Goal: Check status: Check status

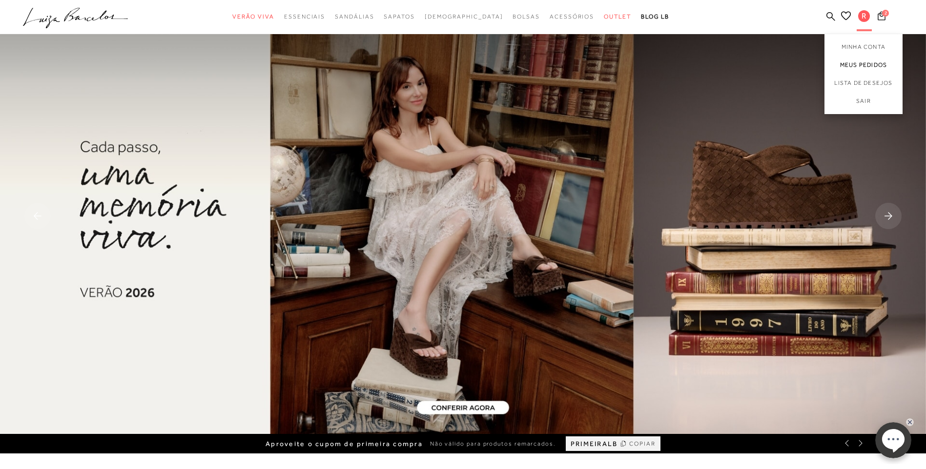
click at [849, 68] on link "Meus Pedidos" at bounding box center [863, 65] width 78 height 18
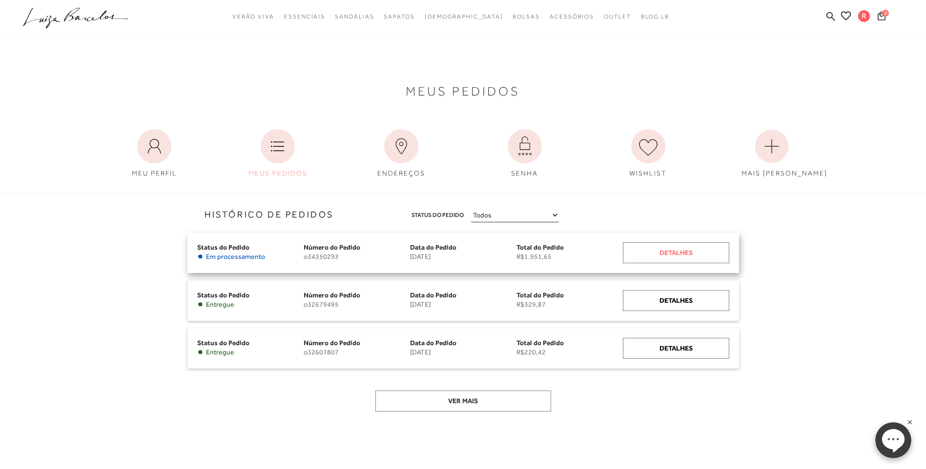
click at [658, 251] on div "Detalhes" at bounding box center [676, 253] width 106 height 21
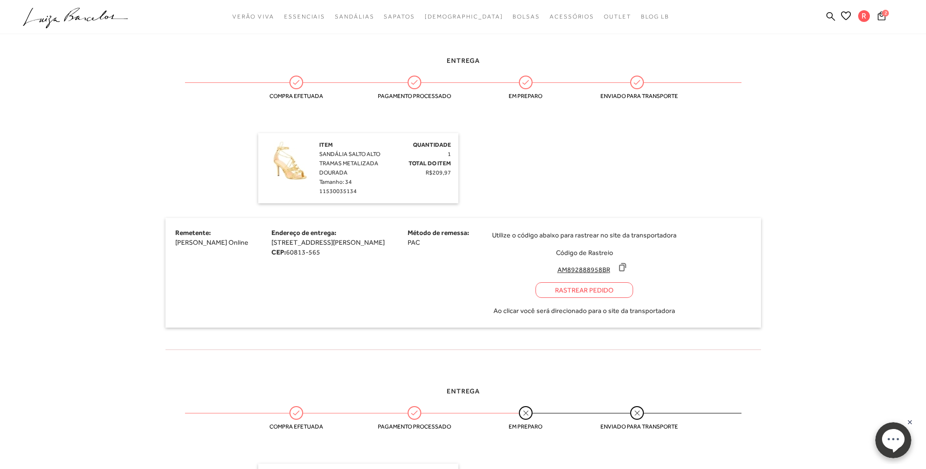
scroll to position [586, 0]
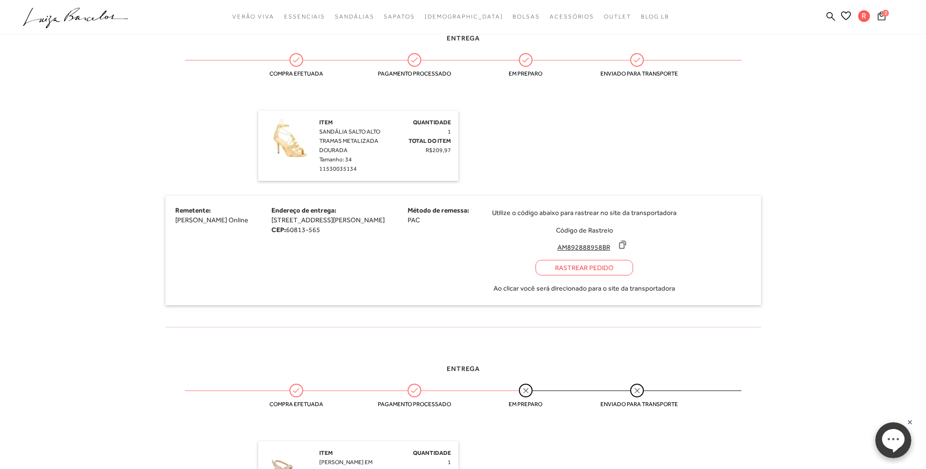
click at [606, 265] on div "Rastrear Pedido" at bounding box center [584, 268] width 98 height 16
click at [627, 247] on icon at bounding box center [622, 245] width 10 height 10
click at [625, 265] on div "Rastrear Pedido" at bounding box center [584, 268] width 98 height 16
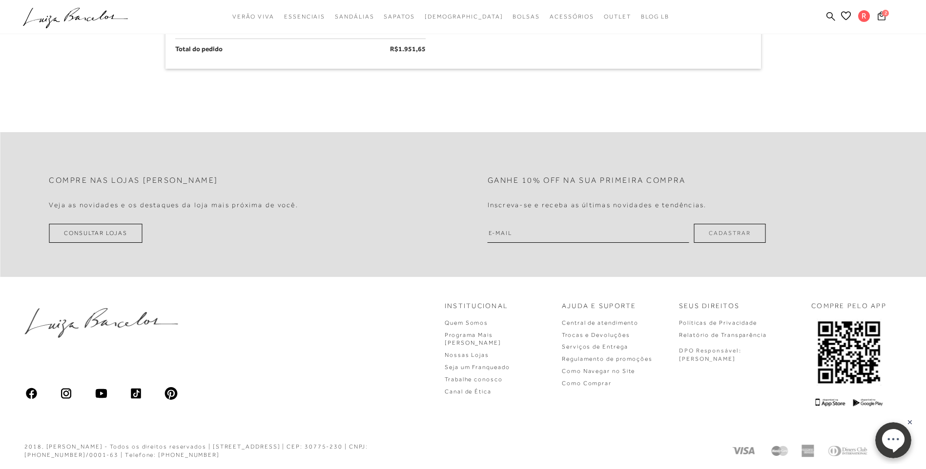
scroll to position [1280, 0]
click at [610, 336] on link "Trocas e Devoluções" at bounding box center [596, 333] width 68 height 7
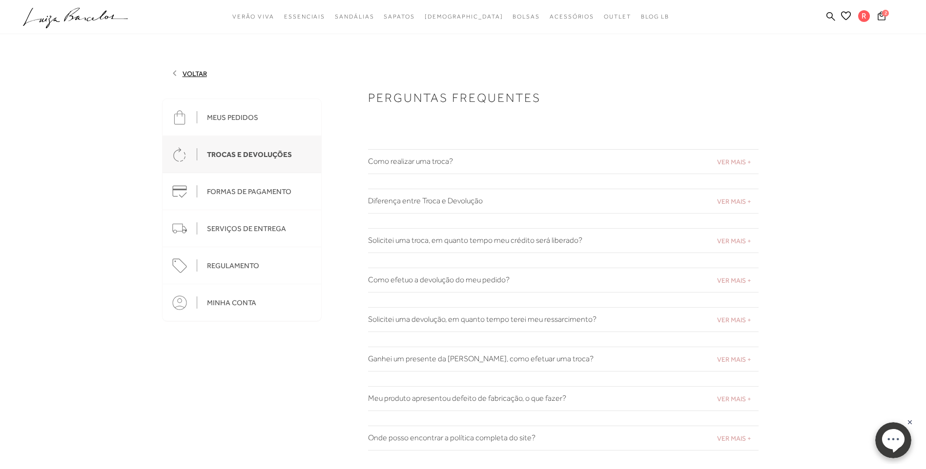
click at [226, 114] on div "MEUS PEDIDOS" at bounding box center [232, 117] width 51 height 9
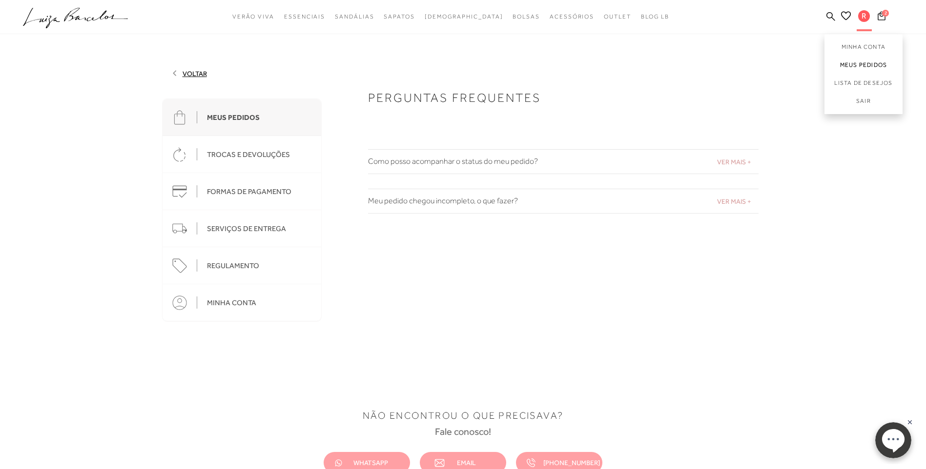
click at [863, 63] on link "Meus Pedidos" at bounding box center [863, 65] width 78 height 18
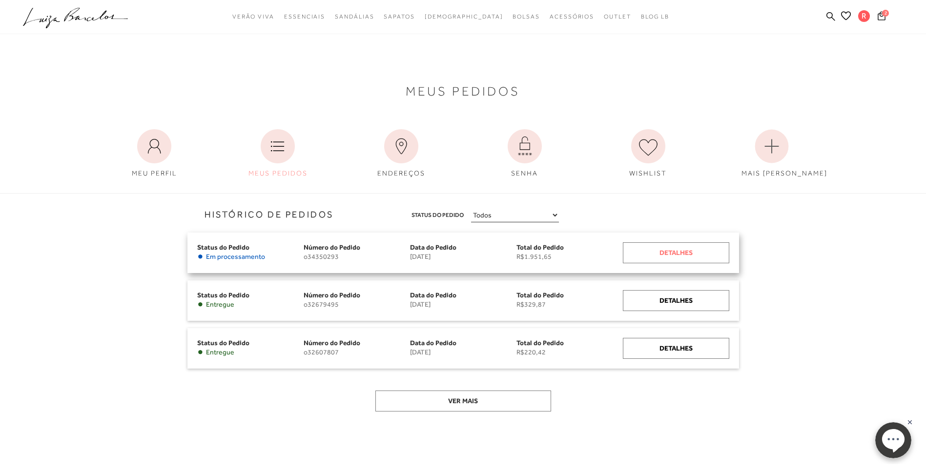
click at [693, 254] on div "Detalhes" at bounding box center [676, 253] width 106 height 21
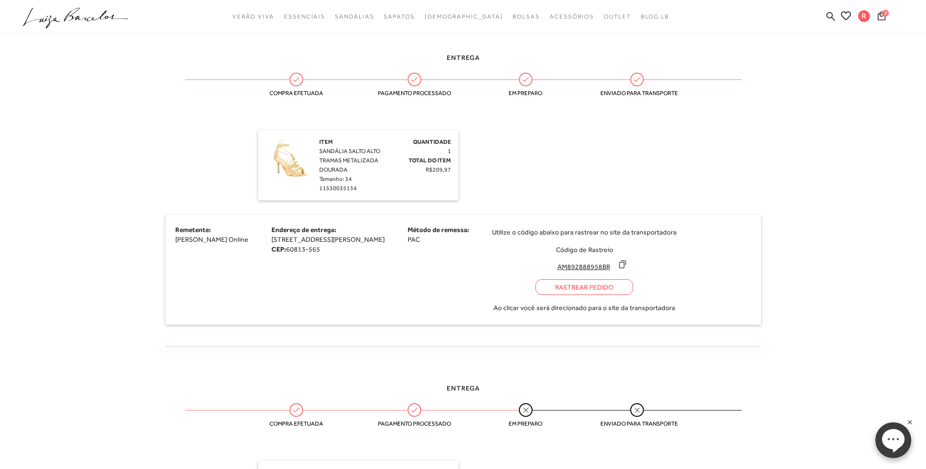
scroll to position [683, 0]
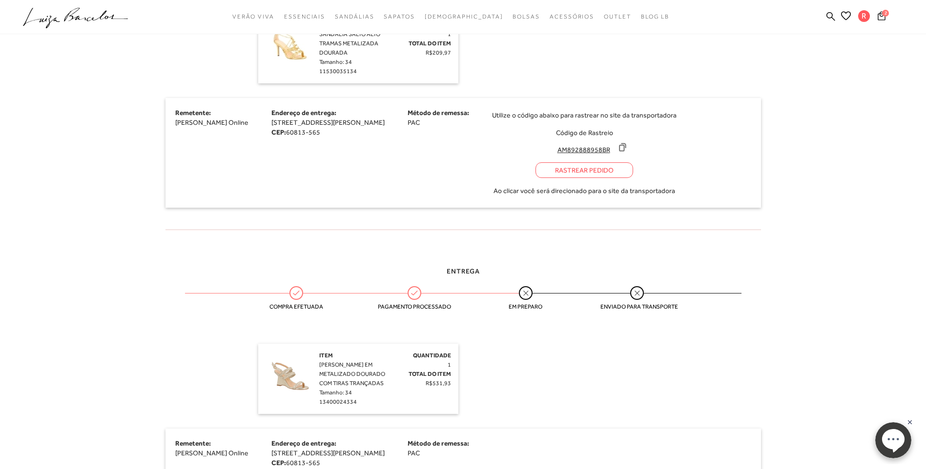
click at [619, 174] on div "Rastrear Pedido" at bounding box center [584, 171] width 98 height 16
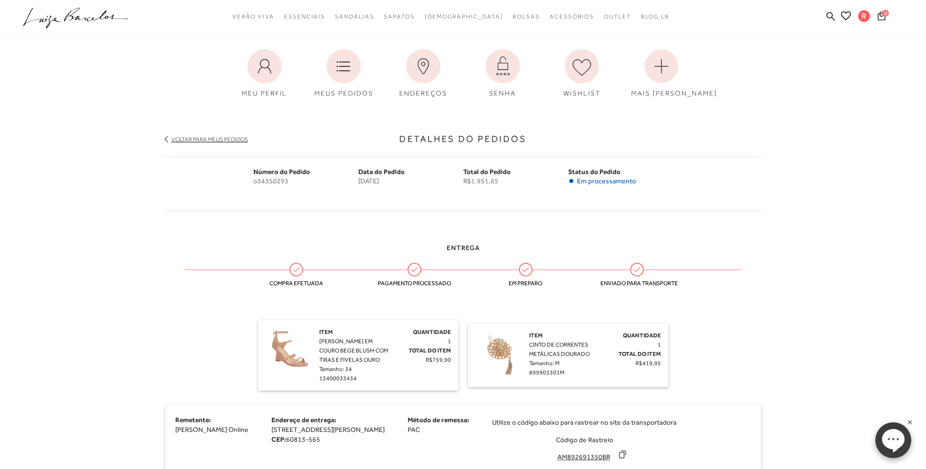
scroll to position [0, 0]
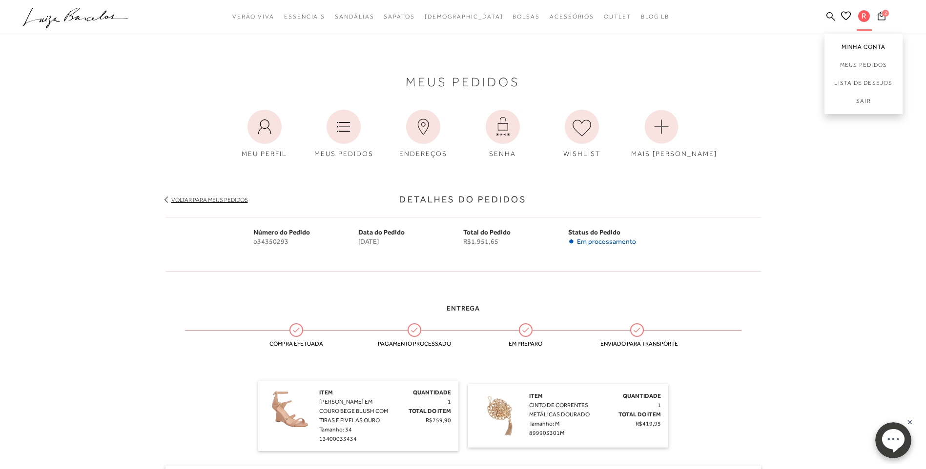
click at [854, 49] on link "Minha Conta" at bounding box center [863, 45] width 78 height 22
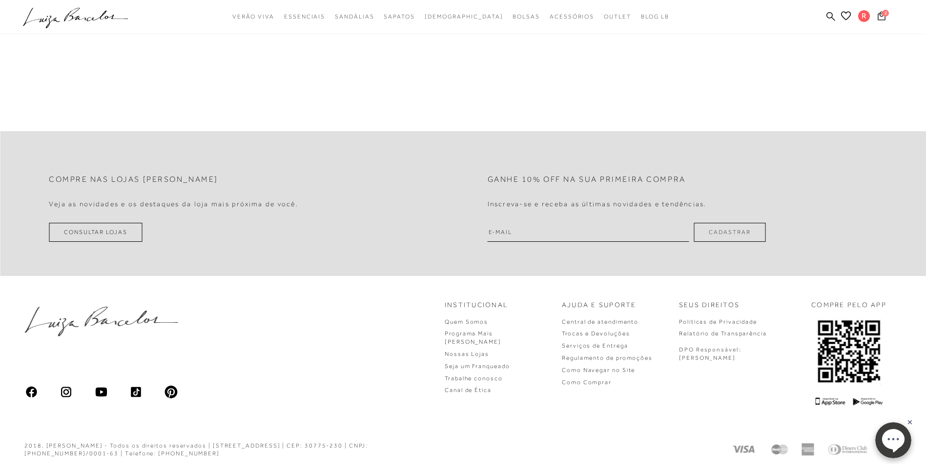
scroll to position [387, 0]
click at [630, 333] on link "Trocas e Devoluções" at bounding box center [596, 333] width 68 height 7
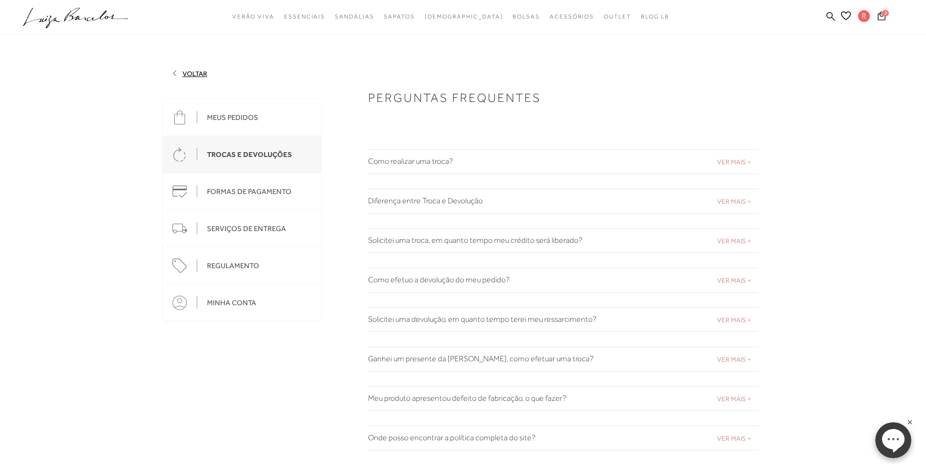
click at [422, 162] on h2 "Como realizar uma troca?" at bounding box center [563, 161] width 390 height 9
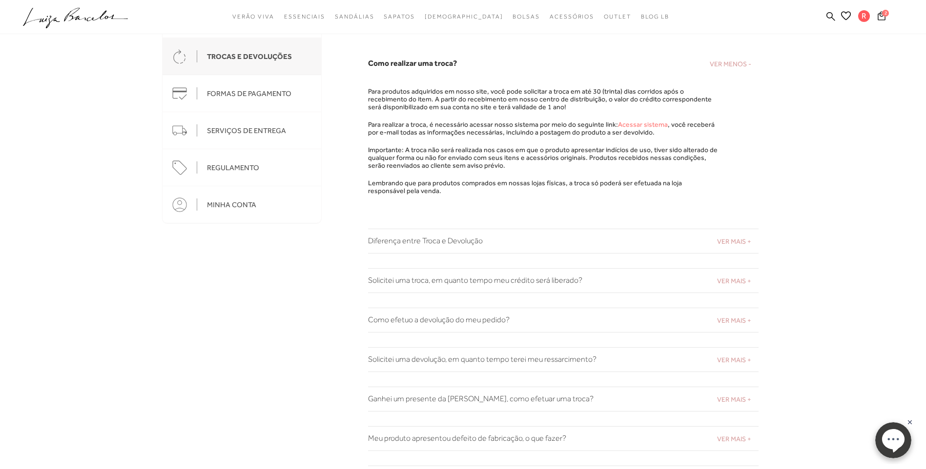
scroll to position [98, 0]
click at [630, 125] on link "Acessar sistema" at bounding box center [643, 125] width 50 height 8
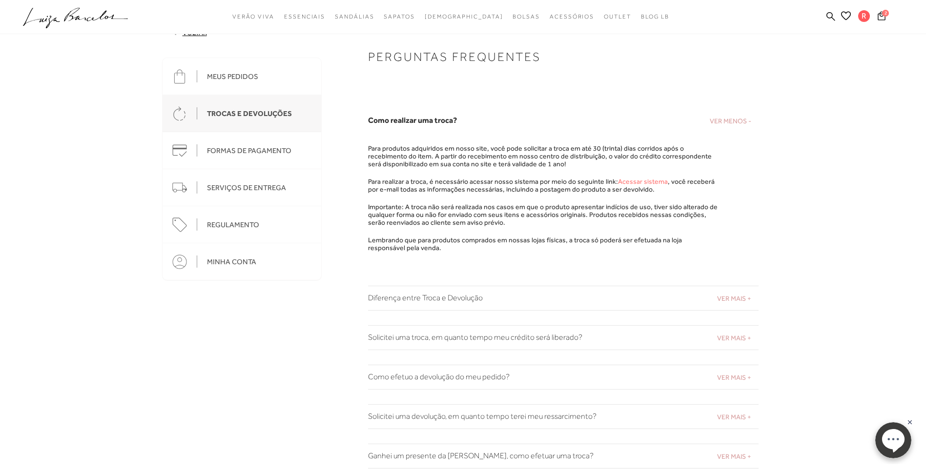
scroll to position [0, 0]
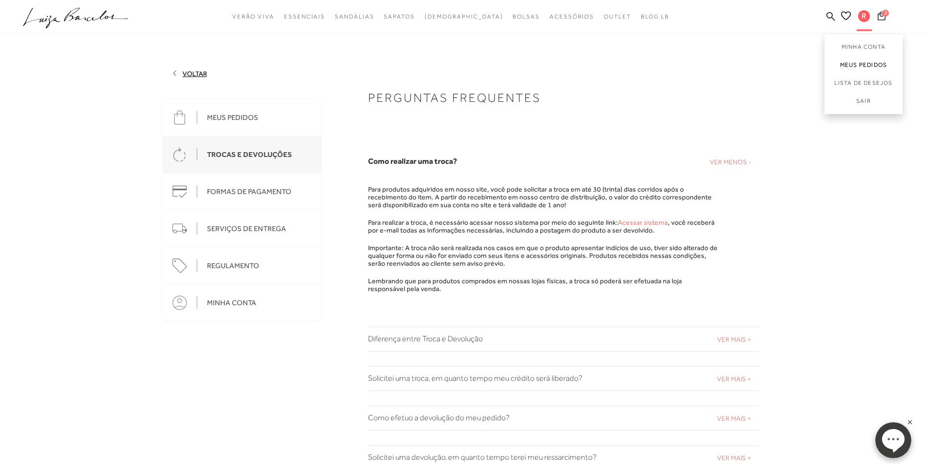
click at [860, 65] on link "Meus Pedidos" at bounding box center [863, 65] width 78 height 18
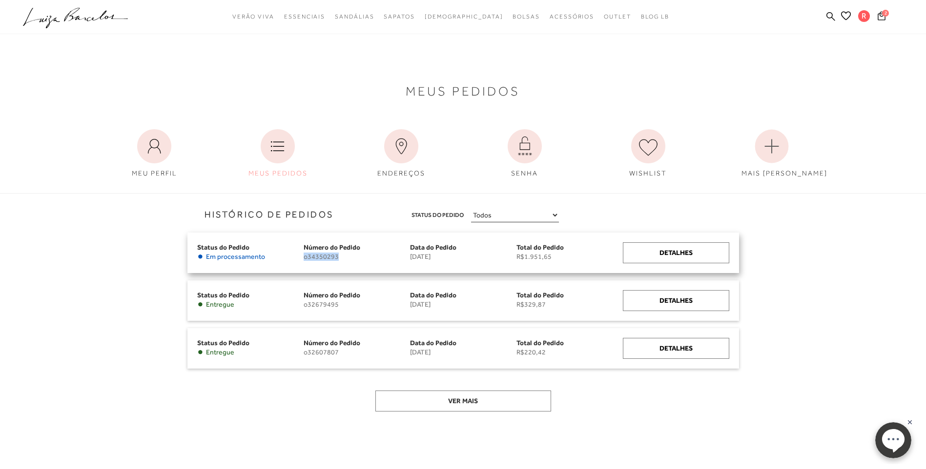
drag, startPoint x: 304, startPoint y: 258, endPoint x: 337, endPoint y: 259, distance: 33.2
click at [337, 259] on span "o34350293" at bounding box center [357, 257] width 106 height 8
copy span "o34350293"
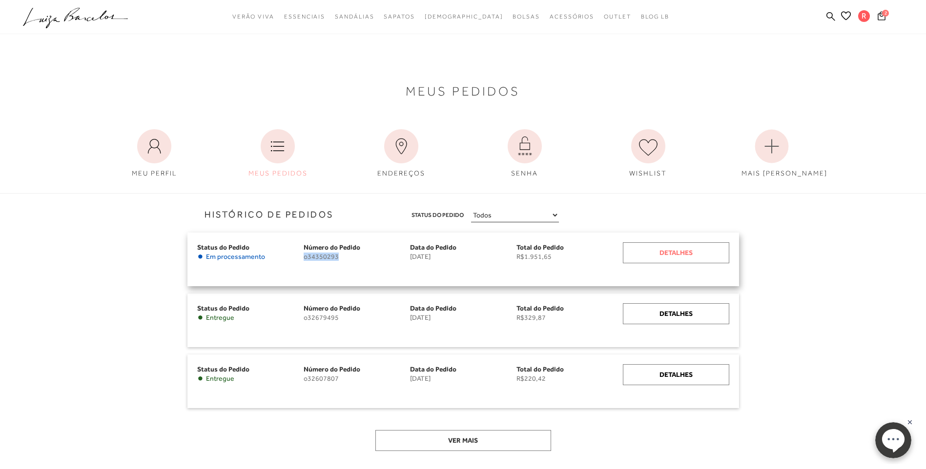
click at [651, 247] on div "Detalhes" at bounding box center [676, 253] width 106 height 21
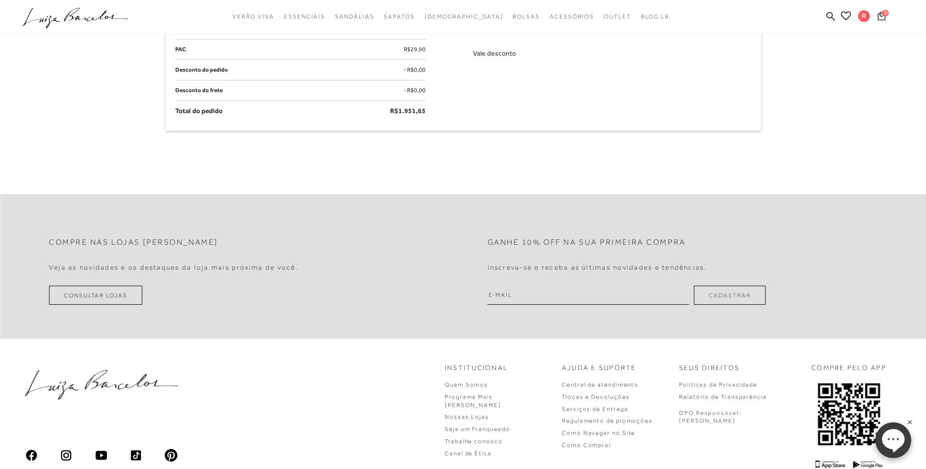
scroll to position [1296, 0]
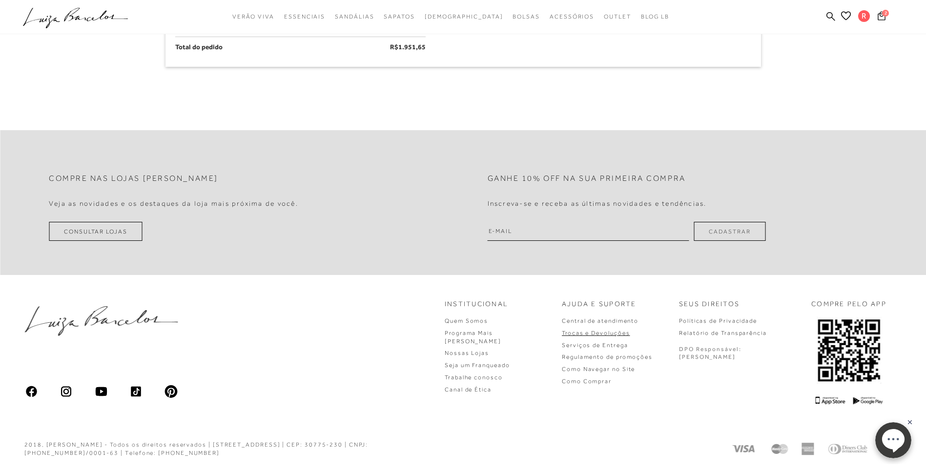
click at [630, 332] on link "Trocas e Devoluções" at bounding box center [596, 333] width 68 height 7
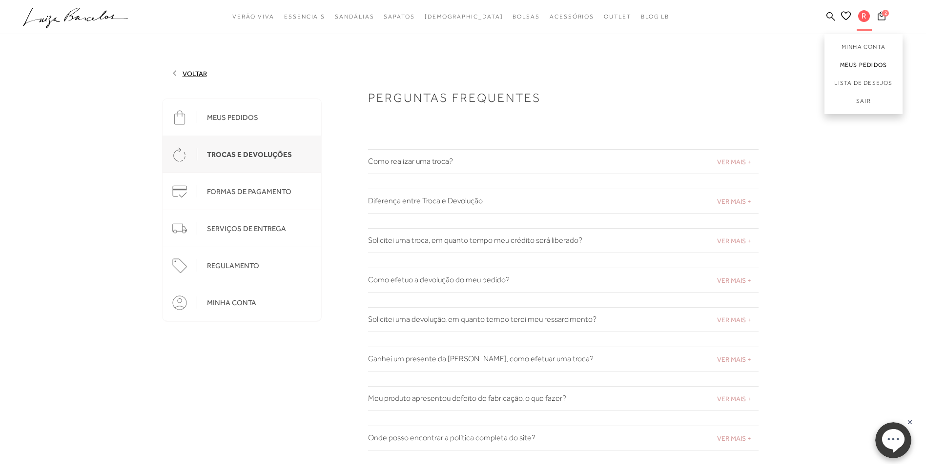
click at [861, 65] on link "Meus Pedidos" at bounding box center [863, 65] width 78 height 18
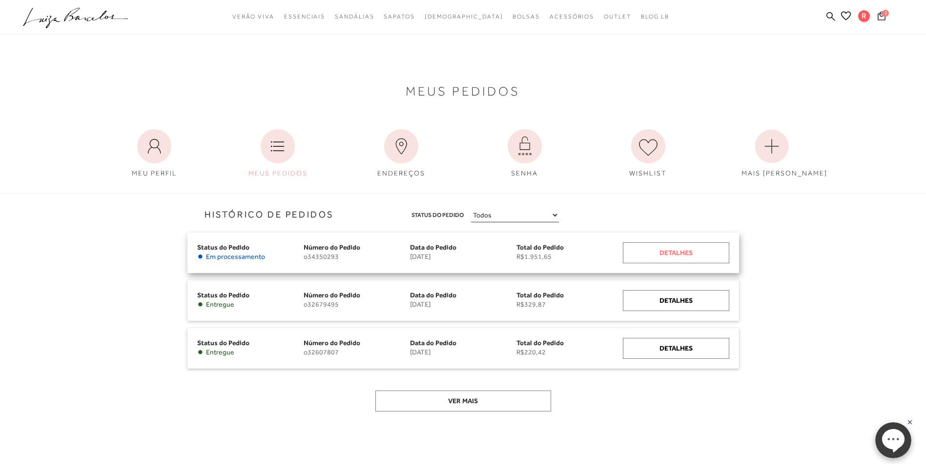
click at [680, 257] on div "Detalhes" at bounding box center [676, 253] width 106 height 21
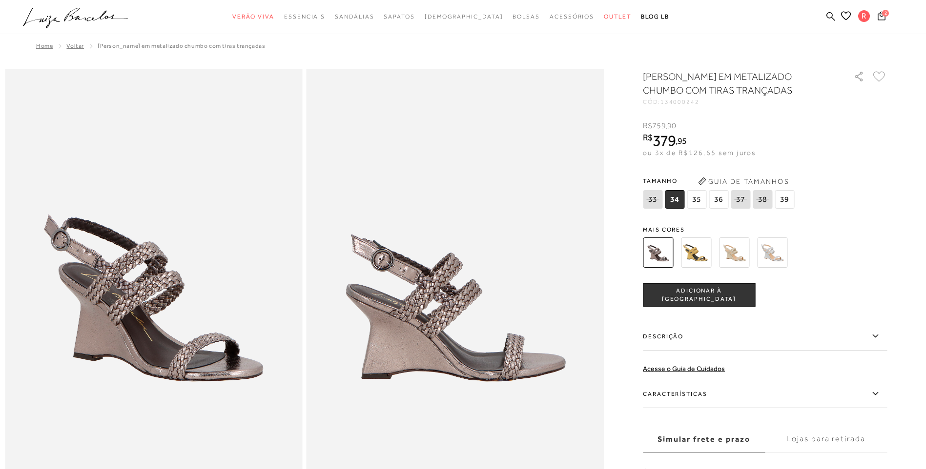
click at [739, 252] on img at bounding box center [734, 253] width 30 height 30
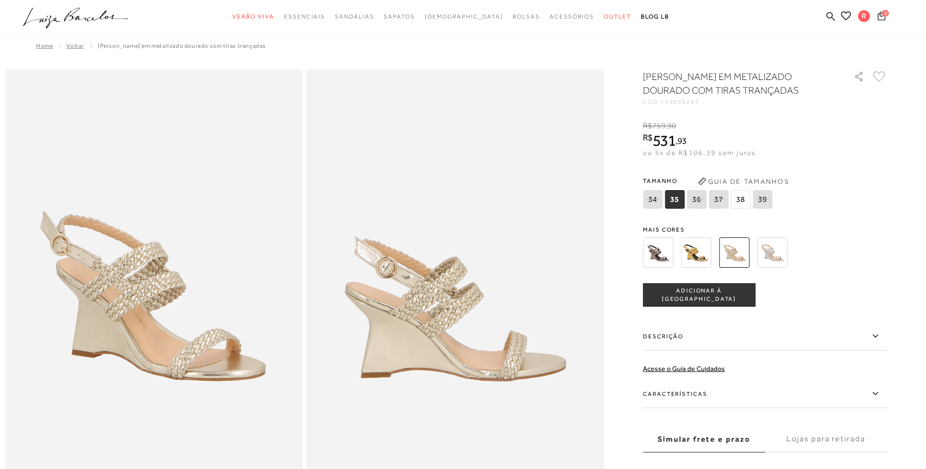
click at [879, 18] on icon at bounding box center [881, 15] width 8 height 9
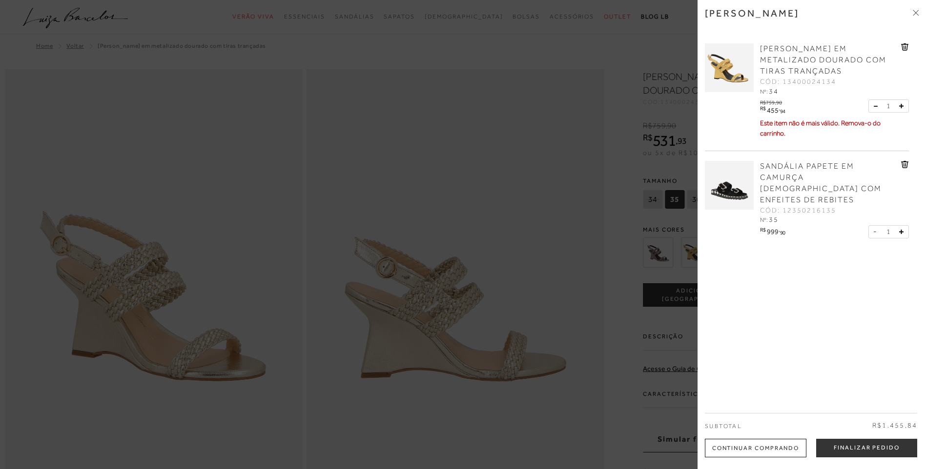
click at [902, 43] on icon at bounding box center [904, 46] width 7 height 7
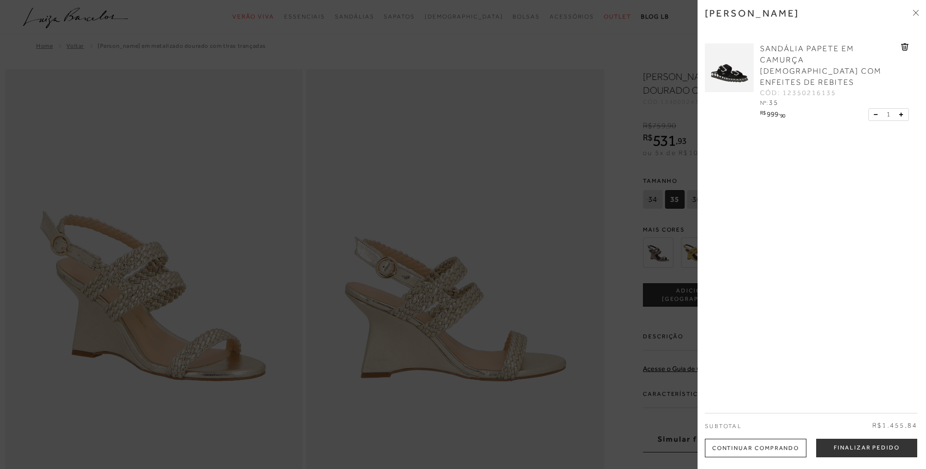
click at [902, 43] on icon at bounding box center [904, 46] width 7 height 7
click at [902, 47] on icon at bounding box center [905, 46] width 8 height 7
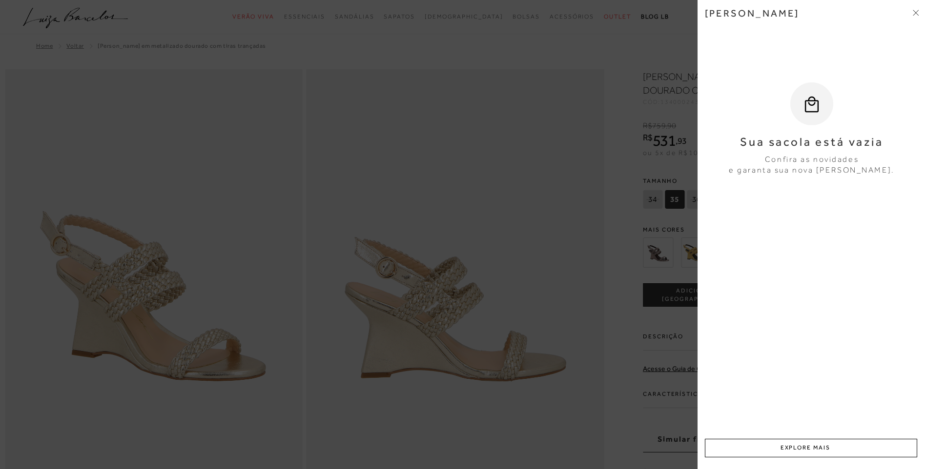
click at [683, 48] on div at bounding box center [463, 234] width 926 height 469
